Goal: Task Accomplishment & Management: Complete application form

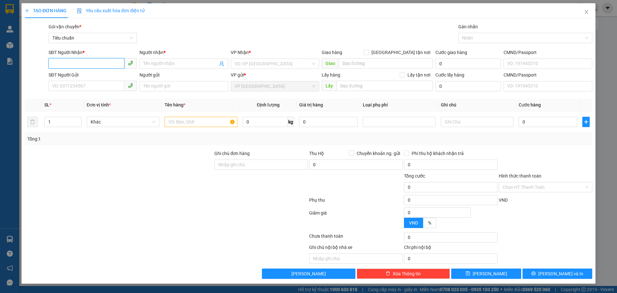
click at [102, 64] on input "SĐT Người Nhận *" at bounding box center [87, 63] width 76 height 10
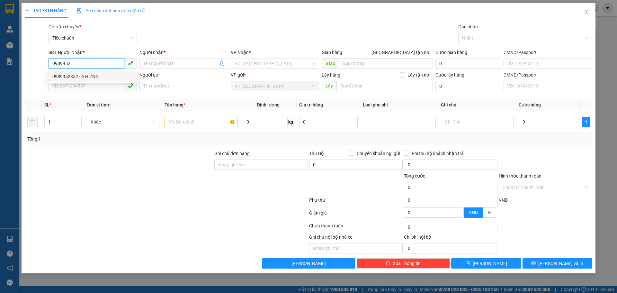
click at [94, 72] on div "0989952352 - A HƯNG" at bounding box center [93, 76] width 88 height 10
type input "0989952352"
type input "A HƯNG"
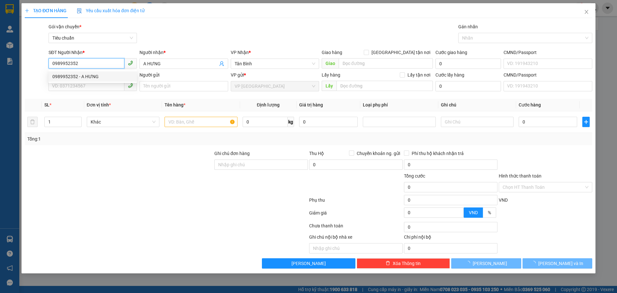
type input "120.000"
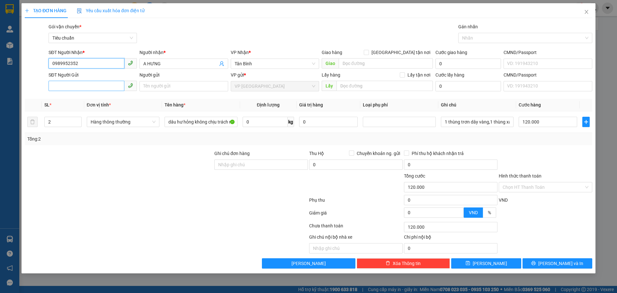
type input "0989952352"
click at [91, 88] on input "SĐT Người Gửi" at bounding box center [87, 86] width 76 height 10
click at [75, 99] on div "0938256266 - Xuân" at bounding box center [92, 98] width 81 height 7
type input "0938256266"
type input "Xuân"
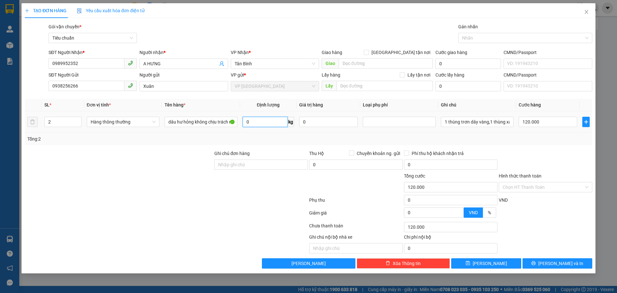
click at [270, 120] on input "0" at bounding box center [265, 122] width 45 height 10
type input "10"
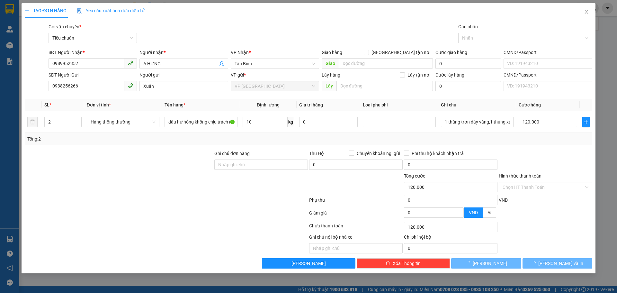
click at [419, 133] on div "Tổng: 2" at bounding box center [308, 139] width 567 height 12
type input "40.000"
click at [535, 261] on icon "printer" at bounding box center [533, 263] width 4 height 4
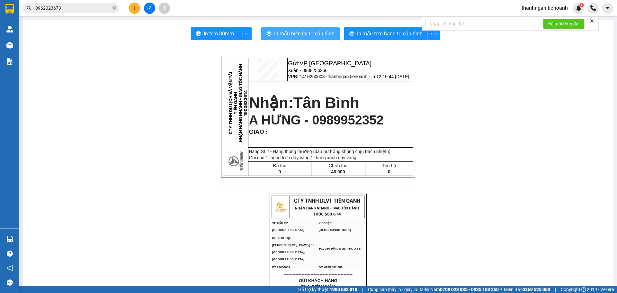
click at [310, 34] on span "In mẫu biên lai tự cấu hình" at bounding box center [304, 34] width 60 height 8
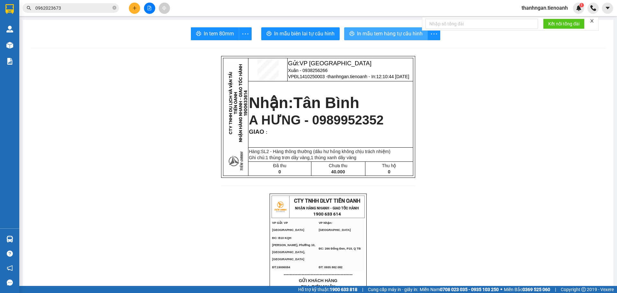
click at [374, 33] on span "In mẫu tem hàng tự cấu hình" at bounding box center [390, 34] width 66 height 8
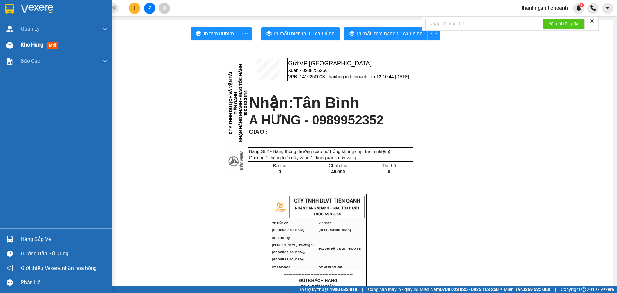
click at [25, 48] on span "Kho hàng" at bounding box center [32, 45] width 22 height 6
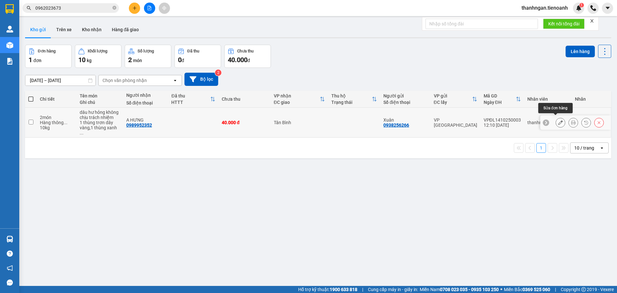
click at [558, 121] on icon at bounding box center [560, 122] width 4 height 4
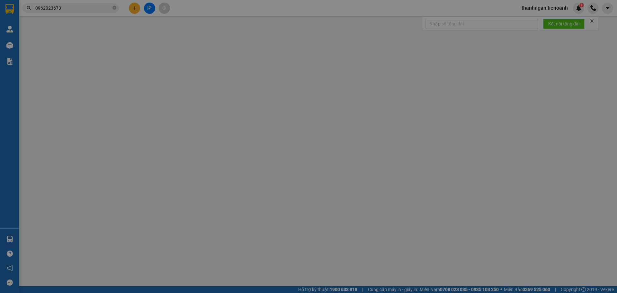
type input "0989952352"
type input "A HƯNG"
type input "0938256266"
type input "Xuân"
type input "0"
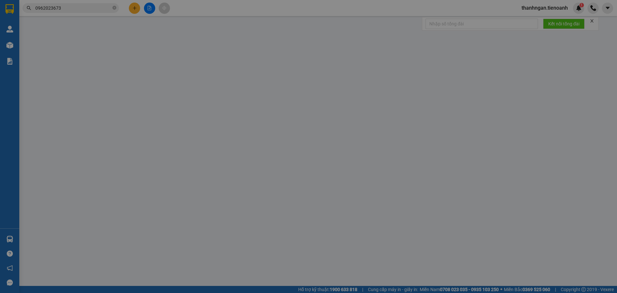
type input "40.000"
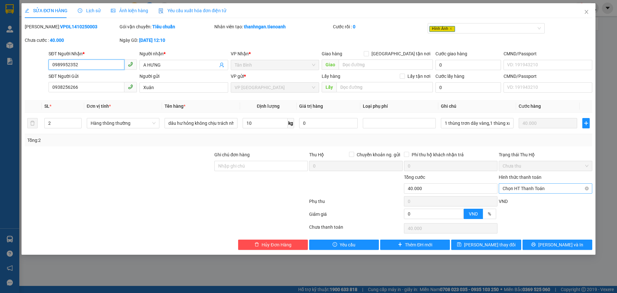
click at [527, 189] on span "Chọn HT Thanh Toán" at bounding box center [545, 188] width 86 height 10
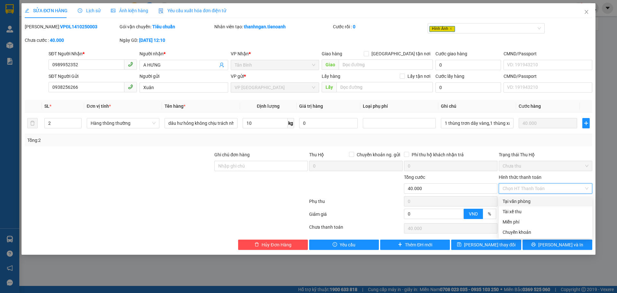
click at [522, 201] on div "Tại văn phòng" at bounding box center [545, 201] width 86 height 7
type input "0"
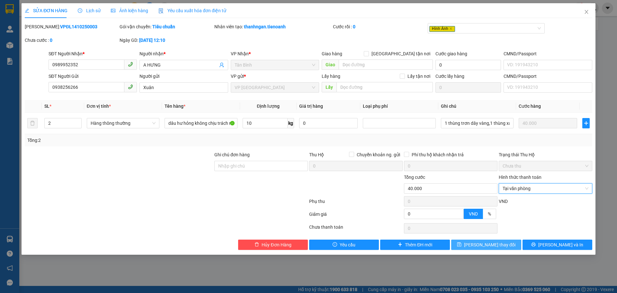
click at [497, 245] on span "[PERSON_NAME] thay đổi" at bounding box center [489, 244] width 51 height 7
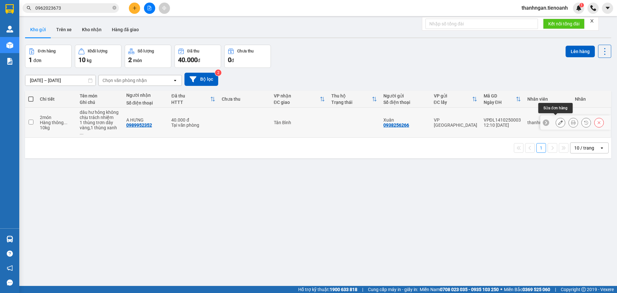
click at [558, 121] on icon at bounding box center [560, 122] width 4 height 4
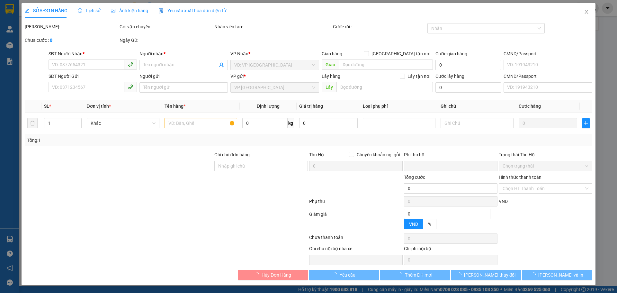
type input "0989952352"
type input "A HƯNG"
type input "0938256266"
type input "Xuân"
type input "0"
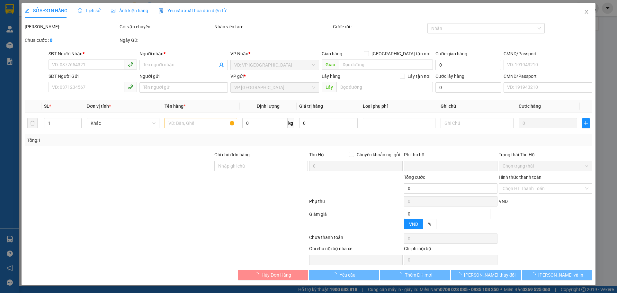
type input "40.000"
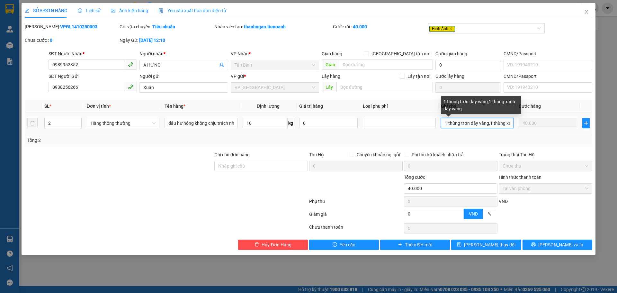
click at [489, 123] on input "1 thùng trơn dây vàng,1 thùng xanh dây vàng" at bounding box center [477, 123] width 73 height 10
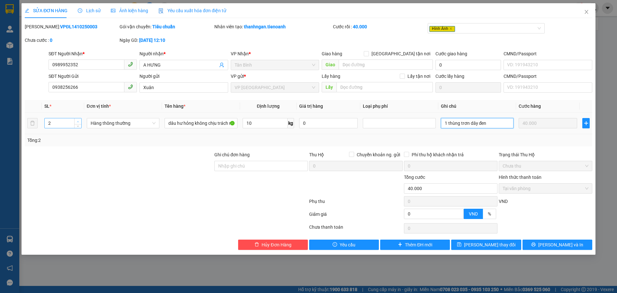
type input "1 thùng trơn dây đen"
click at [78, 120] on icon "up" at bounding box center [78, 121] width 2 height 2
click at [78, 125] on icon "down" at bounding box center [78, 125] width 2 height 2
type input "1"
click at [78, 125] on icon "down" at bounding box center [78, 125] width 2 height 2
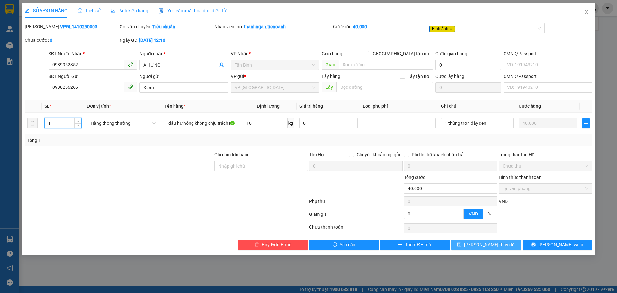
click at [499, 248] on span "[PERSON_NAME] thay đổi" at bounding box center [489, 244] width 51 height 7
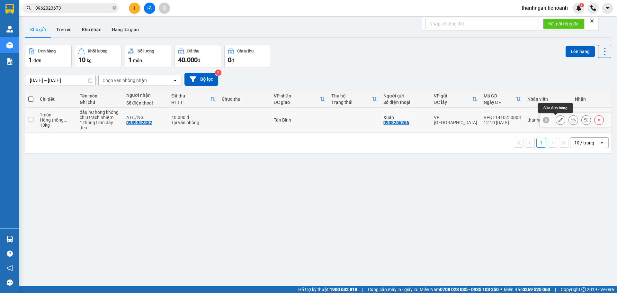
click at [558, 121] on icon at bounding box center [560, 120] width 4 height 4
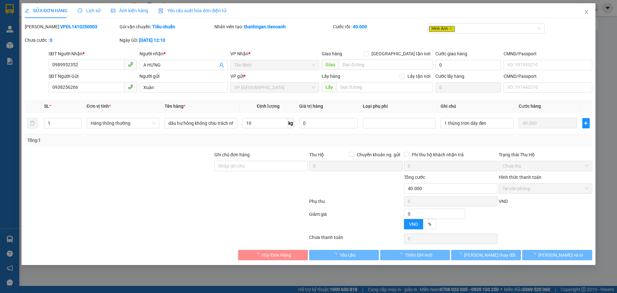
type input "0989952352"
type input "A HƯNG"
type input "0938256266"
type input "Xuân"
type input "0"
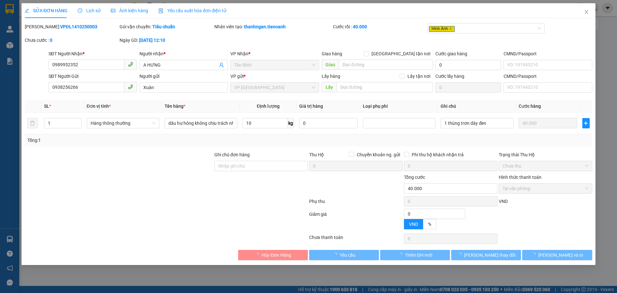
type input "40.000"
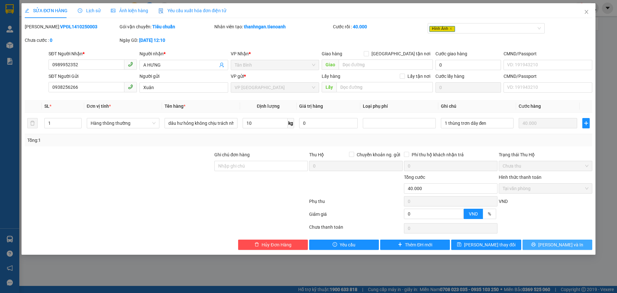
click at [550, 244] on button "[PERSON_NAME] và In" at bounding box center [557, 244] width 70 height 10
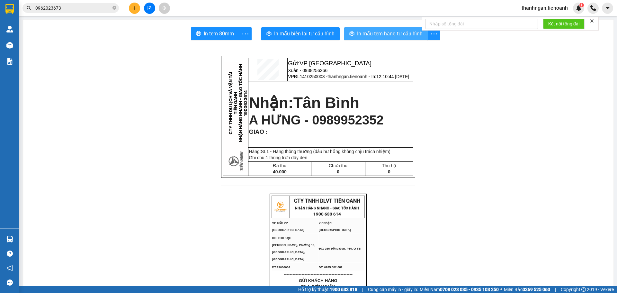
click at [376, 36] on span "In mẫu tem hàng tự cấu hình" at bounding box center [390, 34] width 66 height 8
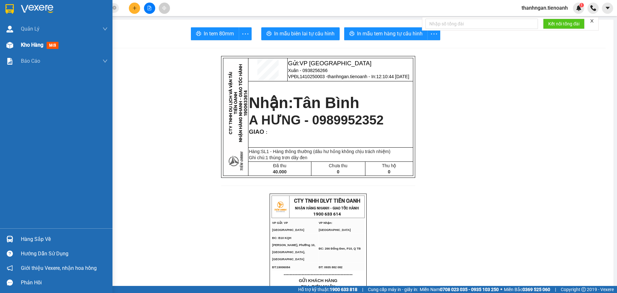
click at [22, 46] on span "Kho hàng" at bounding box center [32, 45] width 22 height 6
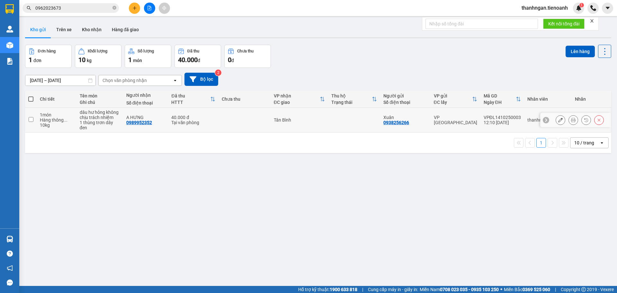
click at [32, 120] on input "checkbox" at bounding box center [31, 119] width 5 height 5
checkbox input "true"
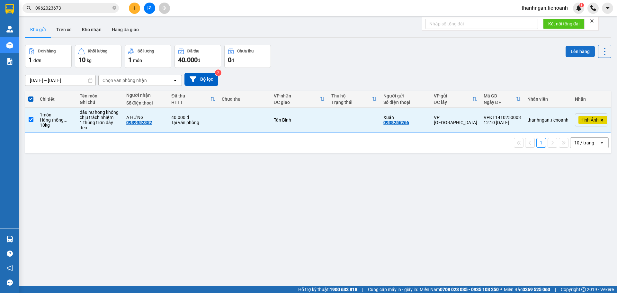
click at [571, 51] on button "Lên hàng" at bounding box center [579, 52] width 29 height 12
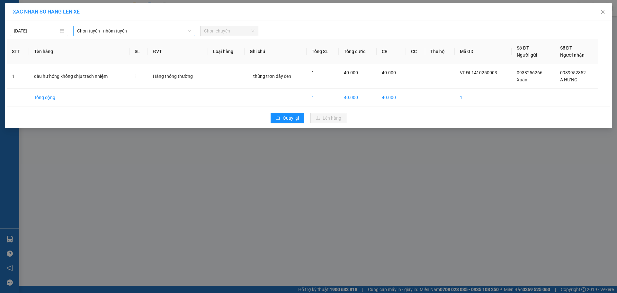
click at [111, 34] on span "Chọn tuyến - nhóm tuyến" at bounding box center [134, 31] width 114 height 10
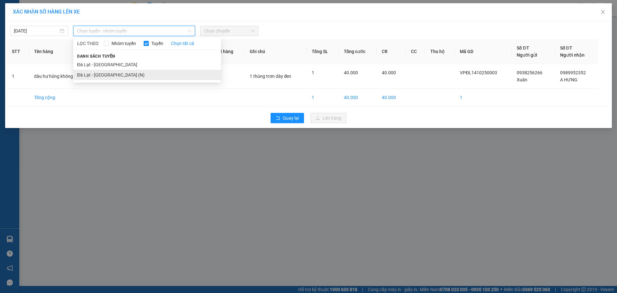
click at [103, 74] on li "Đà Lạt - [GEOGRAPHIC_DATA] (N)" at bounding box center [147, 75] width 148 height 10
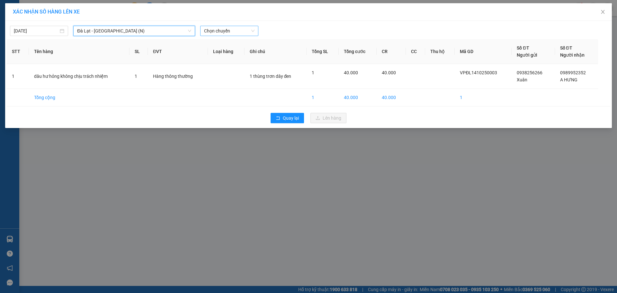
click at [232, 32] on span "Chọn chuyến" at bounding box center [229, 31] width 50 height 10
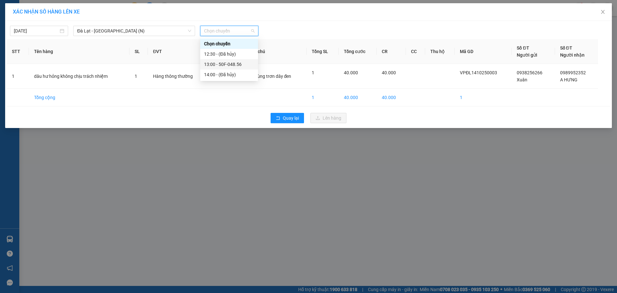
click at [224, 64] on div "13:00 - 50F-048.56" at bounding box center [229, 64] width 50 height 7
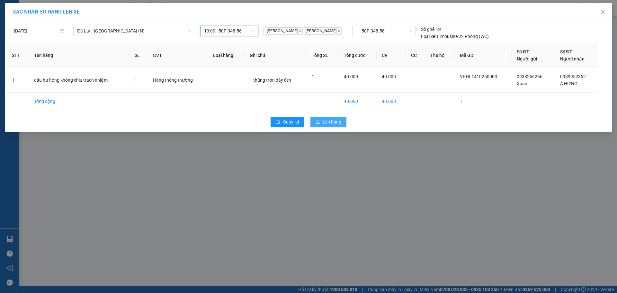
click at [327, 119] on span "Lên hàng" at bounding box center [332, 121] width 19 height 7
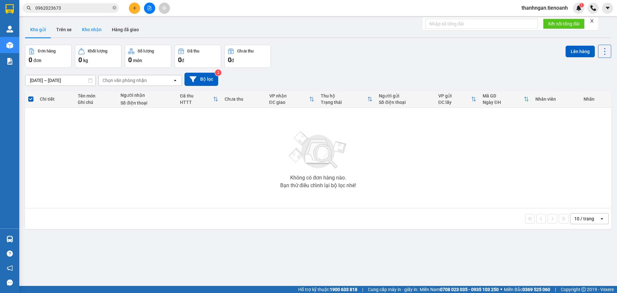
click at [91, 33] on button "Kho nhận" at bounding box center [92, 29] width 30 height 15
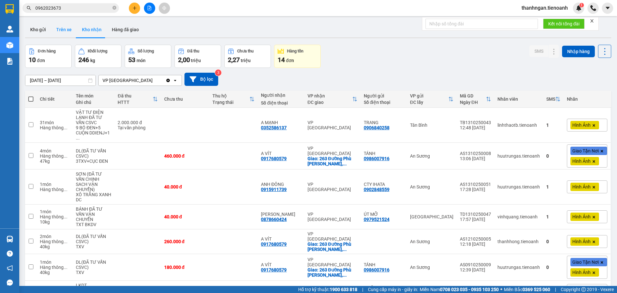
click at [64, 27] on button "Trên xe" at bounding box center [64, 29] width 26 height 15
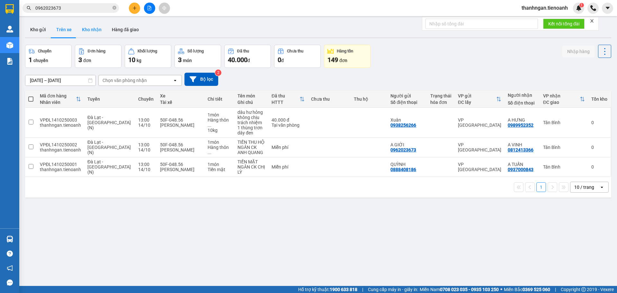
click at [97, 29] on button "Kho nhận" at bounding box center [92, 29] width 30 height 15
type input "[DATE] – [DATE]"
